Goal: Find specific page/section: Find specific page/section

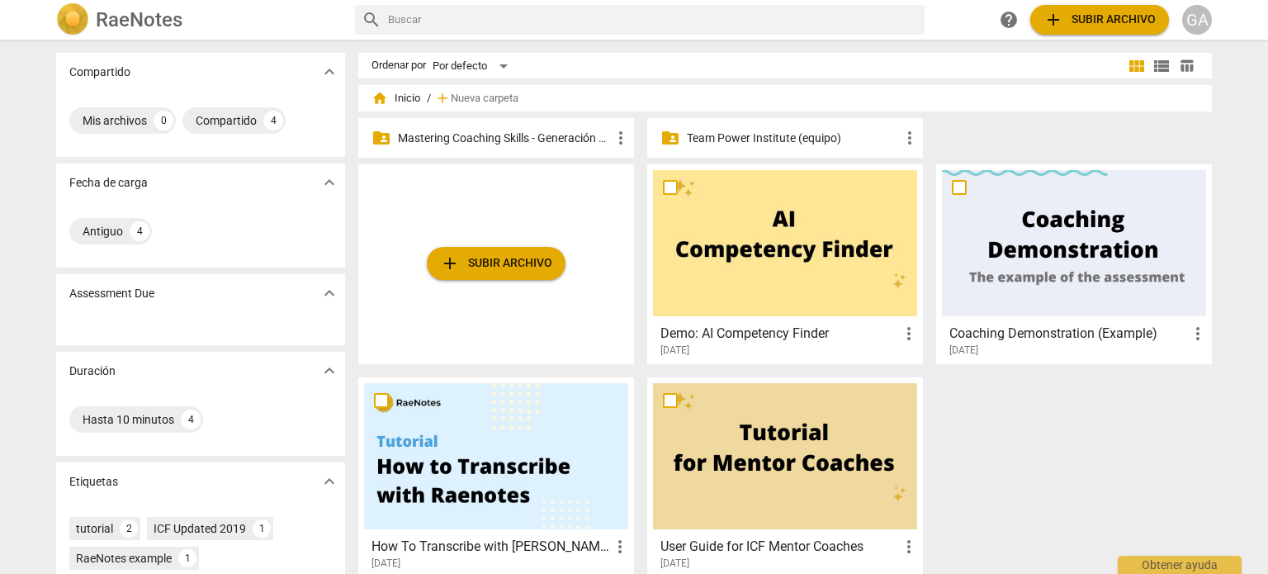
click at [477, 139] on p "Mastering Coaching Skills - Generación 31" at bounding box center [504, 138] width 213 height 17
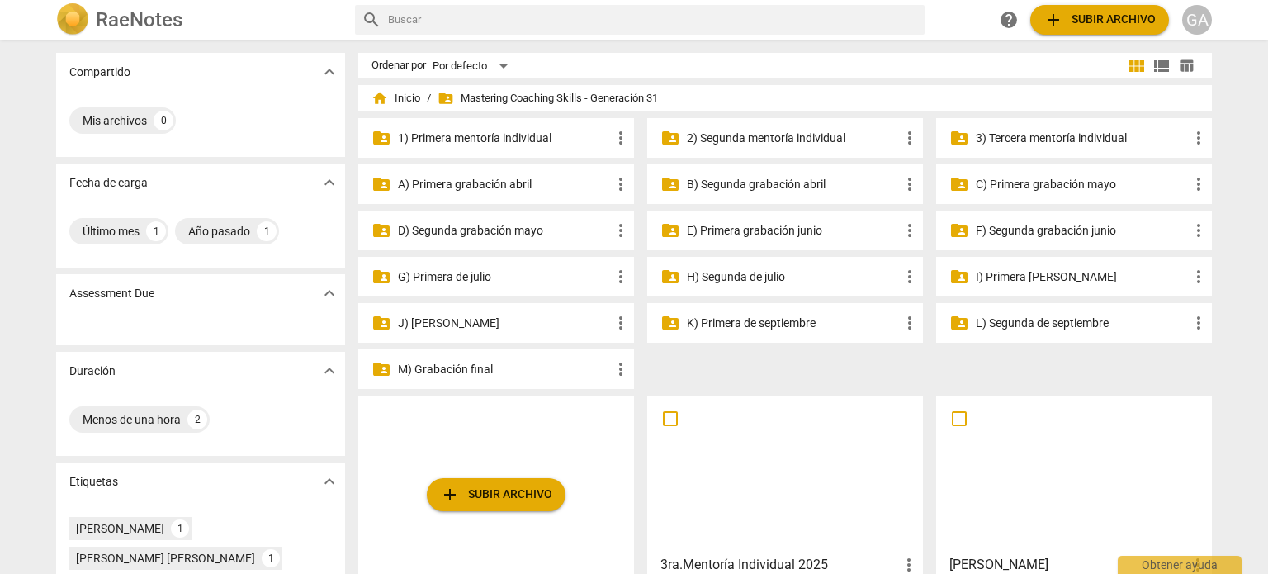
click at [994, 131] on p "3) Tercera mentoría individual" at bounding box center [1082, 138] width 213 height 17
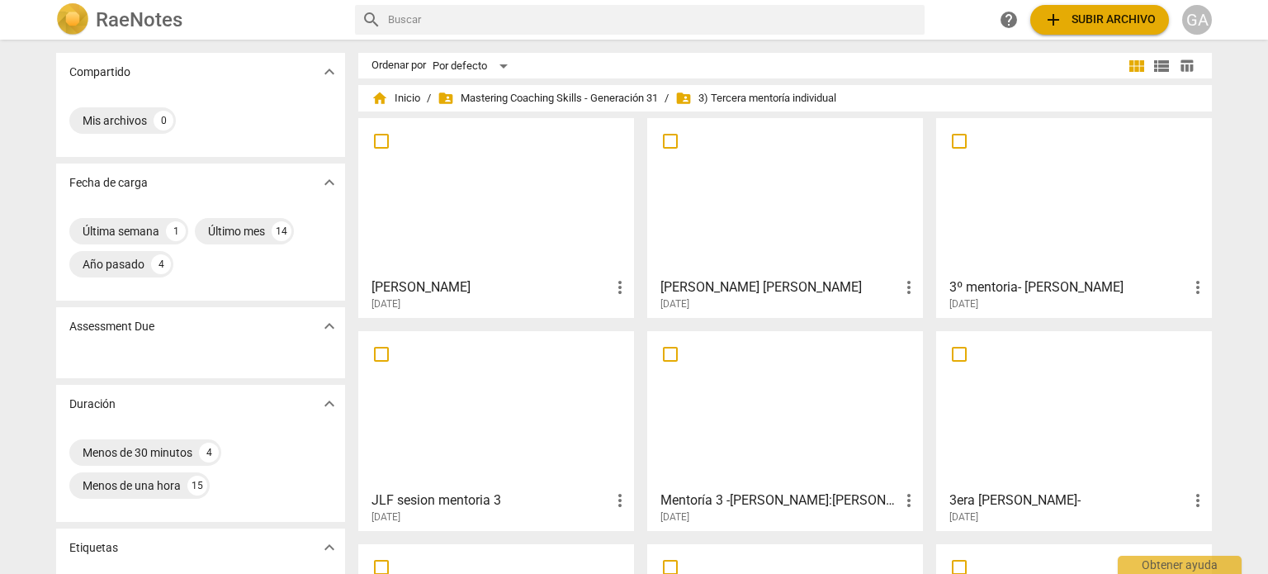
click at [537, 229] on div at bounding box center [496, 197] width 264 height 146
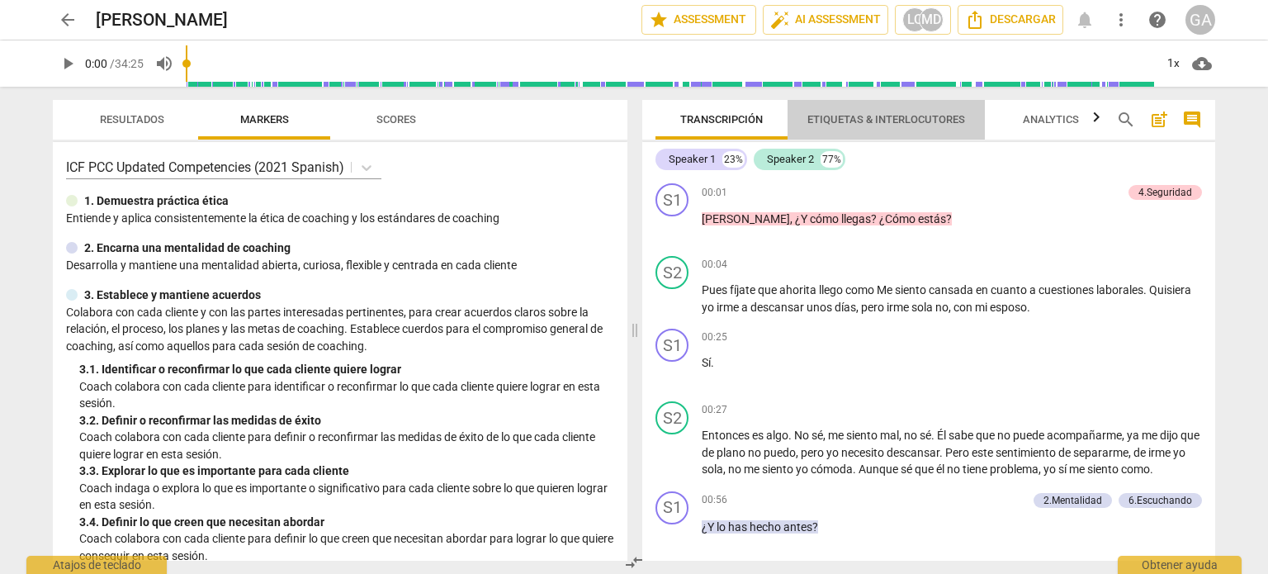
click at [869, 116] on span "Etiquetas & Interlocutores" at bounding box center [887, 119] width 158 height 12
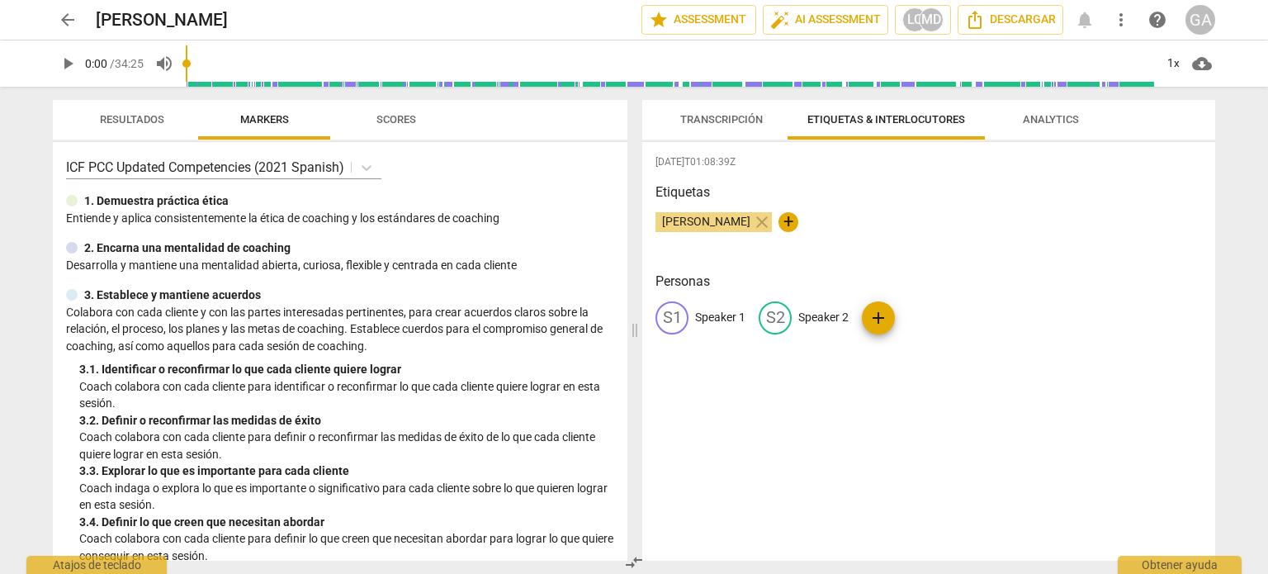
click at [802, 216] on div "[PERSON_NAME] close +" at bounding box center [929, 228] width 547 height 33
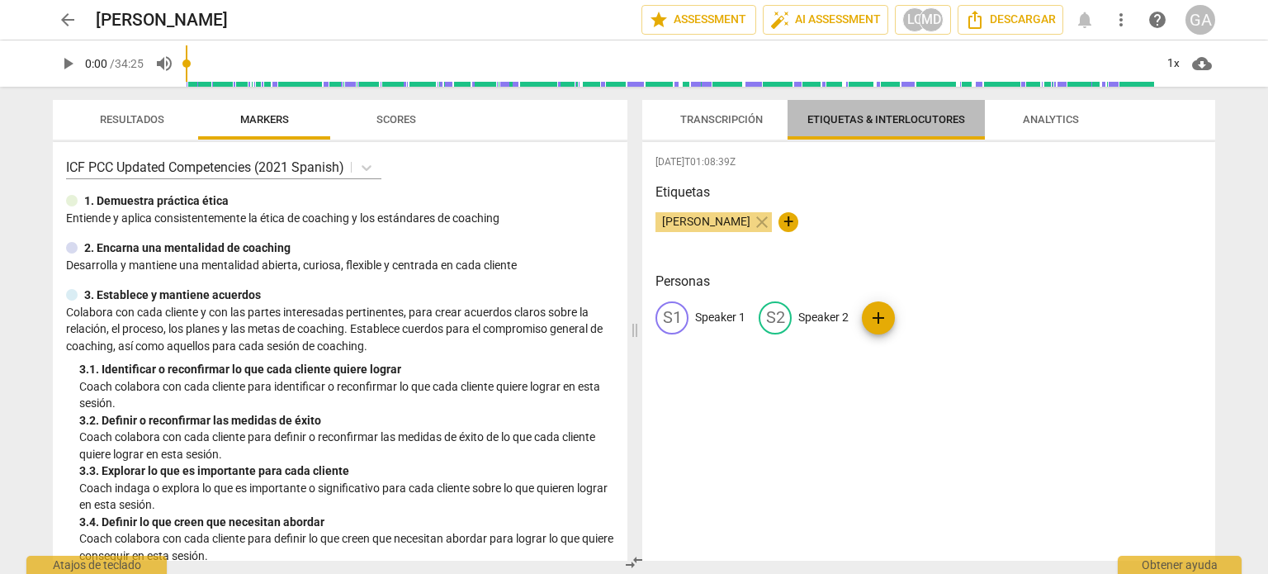
click at [905, 118] on span "Etiquetas & Interlocutores" at bounding box center [887, 119] width 158 height 12
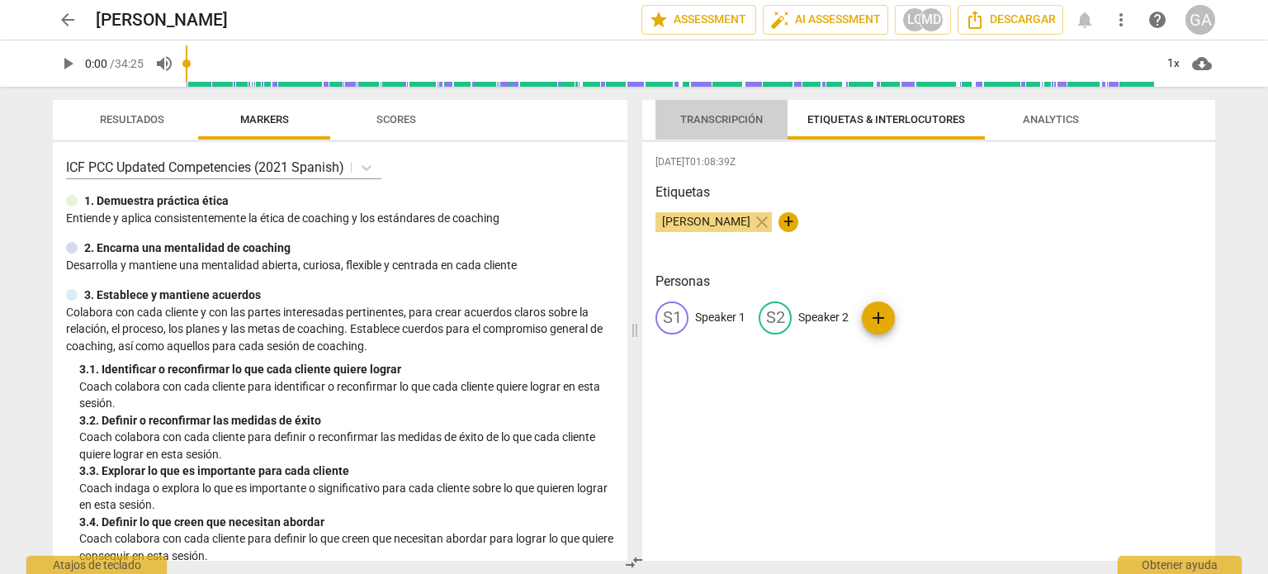
click at [732, 113] on span "Transcripción" at bounding box center [721, 119] width 83 height 12
